Goal: Task Accomplishment & Management: Use online tool/utility

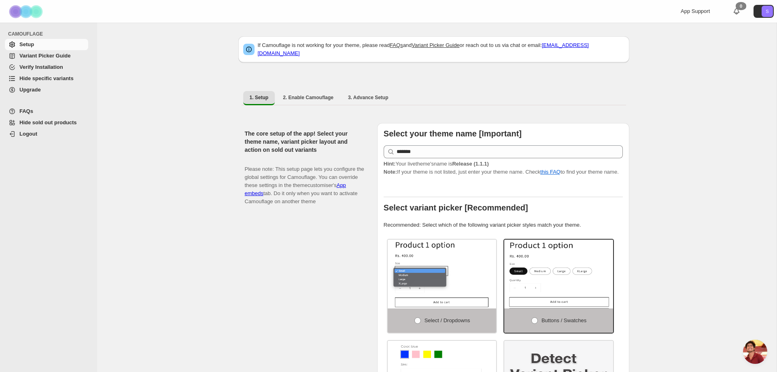
click at [45, 60] on link "Variant Picker Guide" at bounding box center [46, 55] width 83 height 11
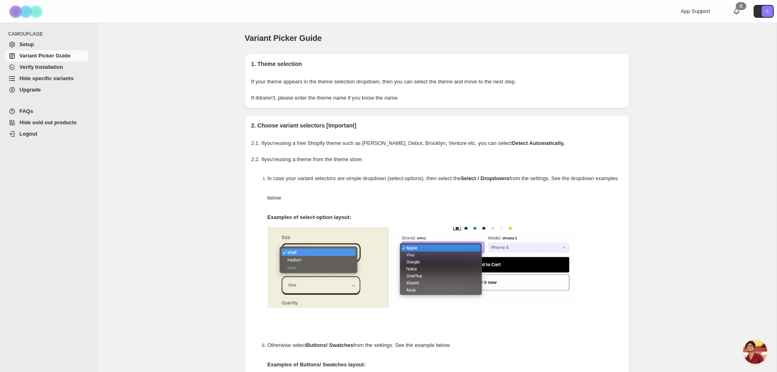
click at [42, 67] on span "Verify Installation" at bounding box center [41, 67] width 44 height 6
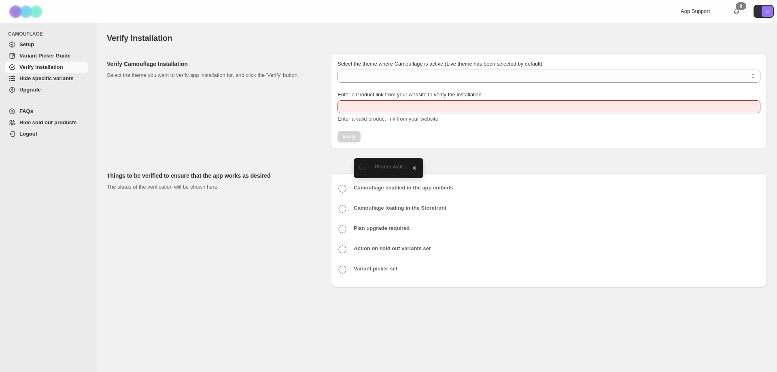
click at [43, 80] on span "Hide specific variants" at bounding box center [46, 78] width 54 height 6
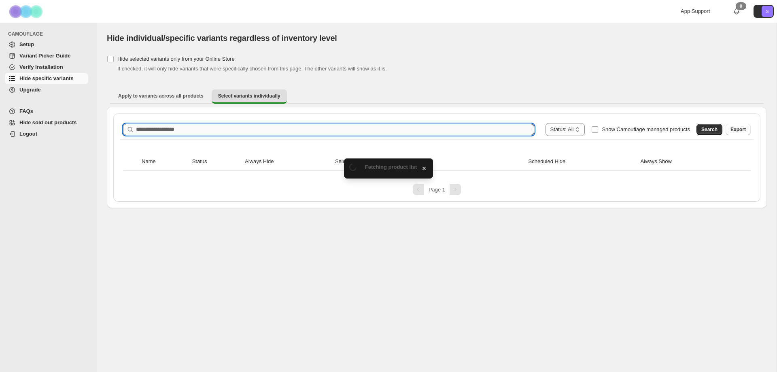
click at [333, 129] on input "Search product name" at bounding box center [335, 129] width 398 height 11
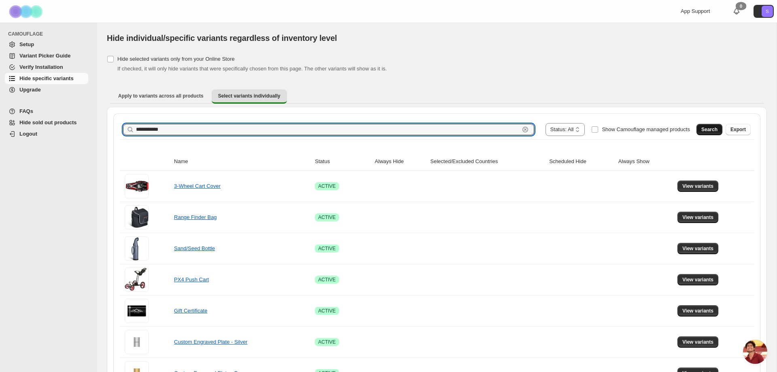
type input "**********"
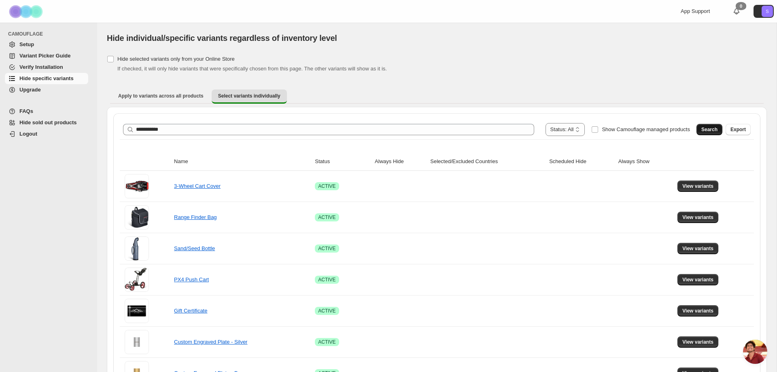
click at [711, 132] on span "Search" at bounding box center [709, 129] width 16 height 6
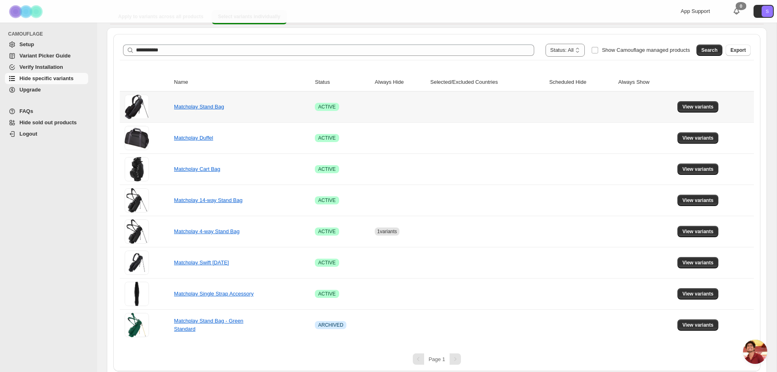
scroll to position [85, 0]
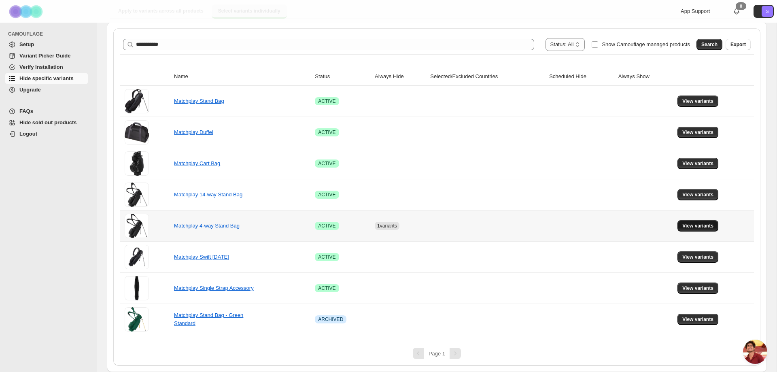
click at [688, 224] on span "View variants" at bounding box center [697, 226] width 31 height 6
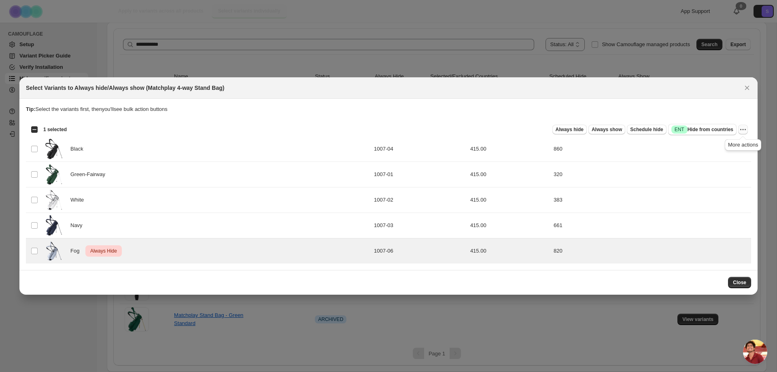
click at [746, 128] on icon "More actions" at bounding box center [743, 129] width 8 height 8
click at [726, 146] on span "Undo always hide" at bounding box center [713, 146] width 59 height 8
click at [743, 283] on span "Close" at bounding box center [739, 282] width 13 height 6
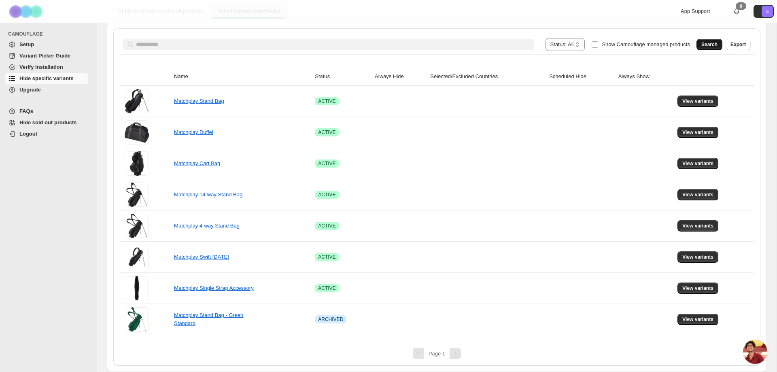
click at [711, 45] on span "Search" at bounding box center [709, 44] width 16 height 6
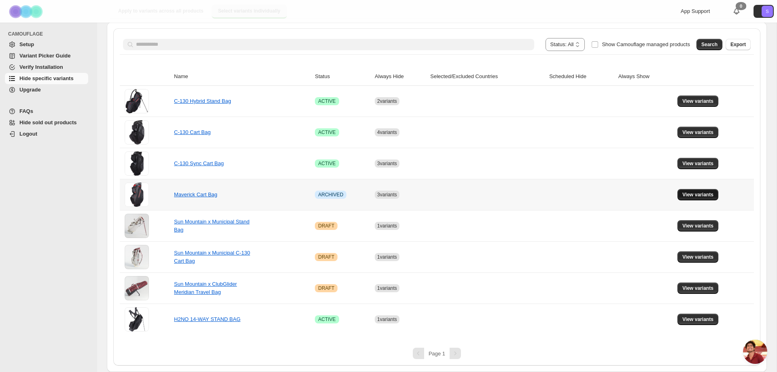
click at [691, 195] on span "View variants" at bounding box center [697, 194] width 31 height 6
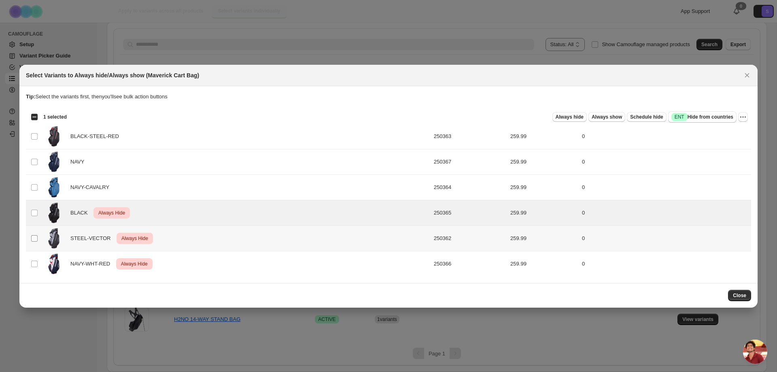
click at [38, 239] on span ":rs:" at bounding box center [34, 238] width 7 height 7
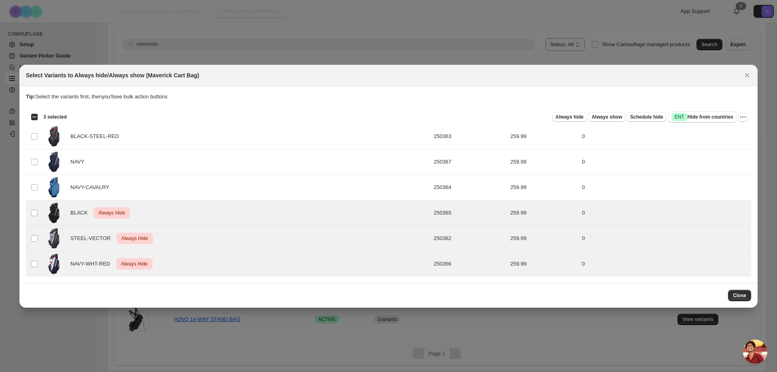
click at [737, 115] on div "Always hide Always show Schedule hide Success ENT Hide from countries Always hi…" at bounding box center [410, 116] width 675 height 11
click at [739, 116] on button "More actions" at bounding box center [743, 117] width 10 height 10
click at [709, 136] on span "Undo always hide" at bounding box center [713, 133] width 59 height 8
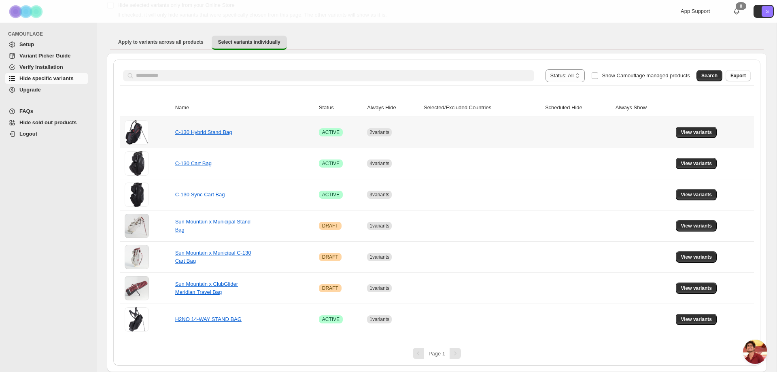
scroll to position [54, 0]
